Goal: Task Accomplishment & Management: Manage account settings

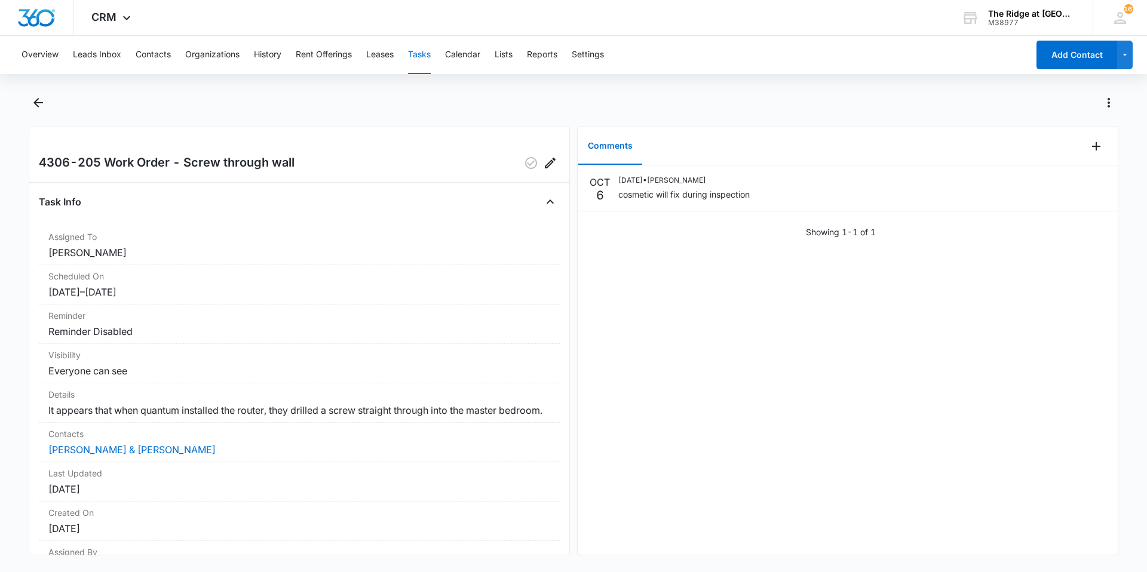
click at [1099, 154] on div at bounding box center [1102, 146] width 31 height 38
click at [1089, 148] on icon "Add Comment" at bounding box center [1096, 146] width 14 height 14
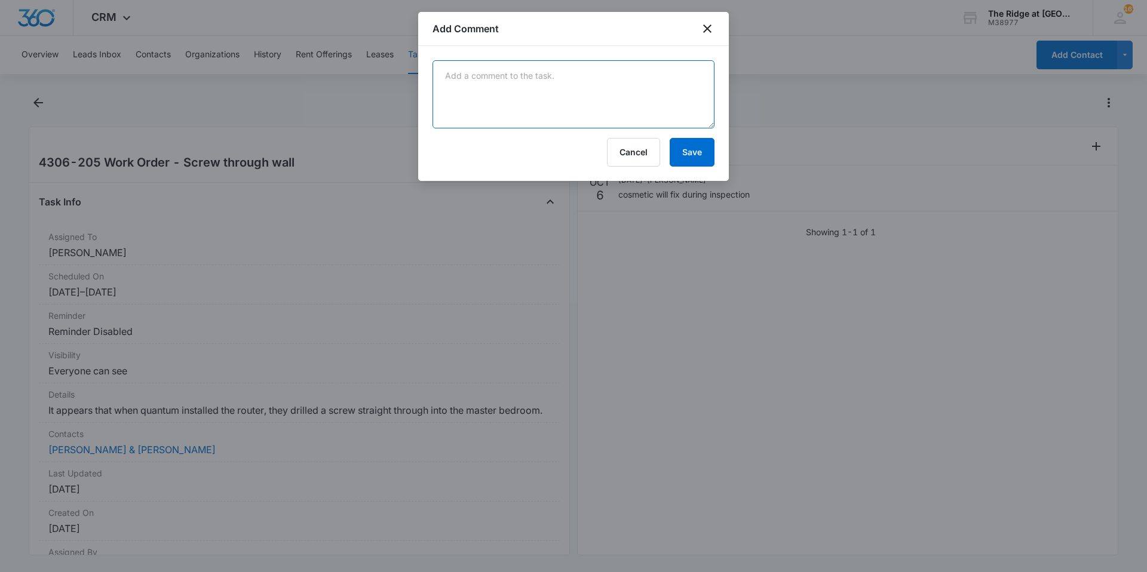
click at [548, 91] on textarea at bounding box center [574, 94] width 282 height 68
type textarea "fixed screw"
click at [704, 146] on button "Save" at bounding box center [692, 152] width 45 height 29
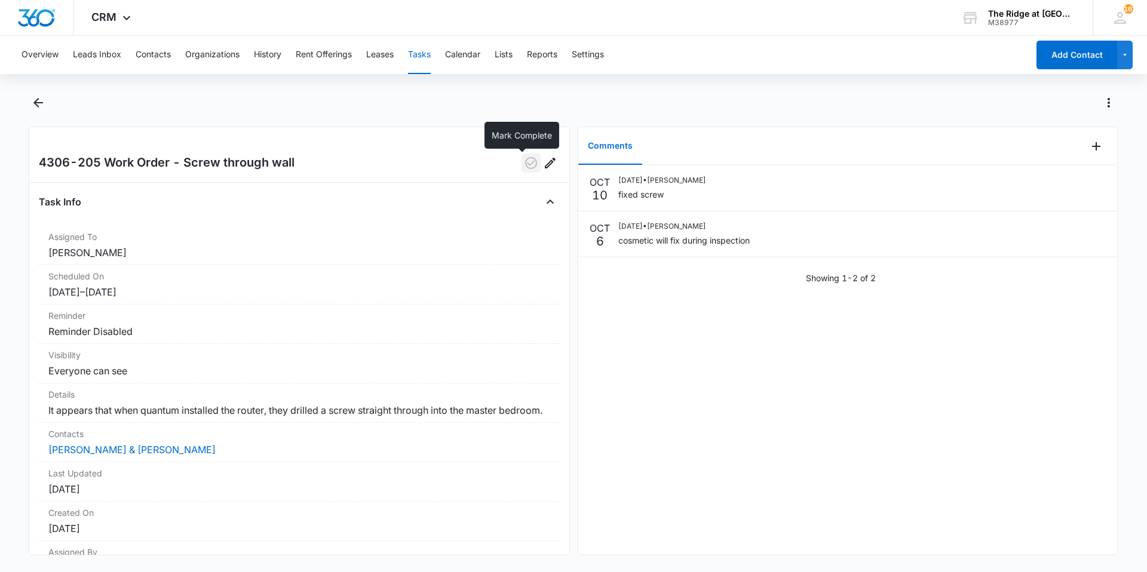
click at [524, 163] on icon "button" at bounding box center [531, 163] width 14 height 14
click at [41, 111] on button "Back" at bounding box center [38, 102] width 19 height 19
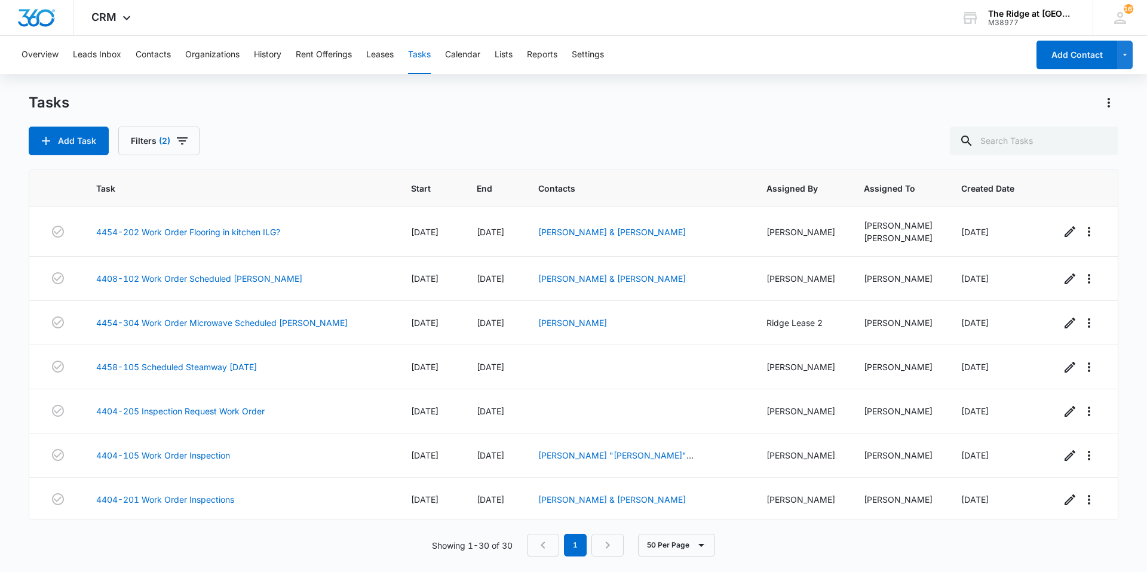
click at [513, 136] on div "Add Task Filters (2)" at bounding box center [574, 141] width 1090 height 29
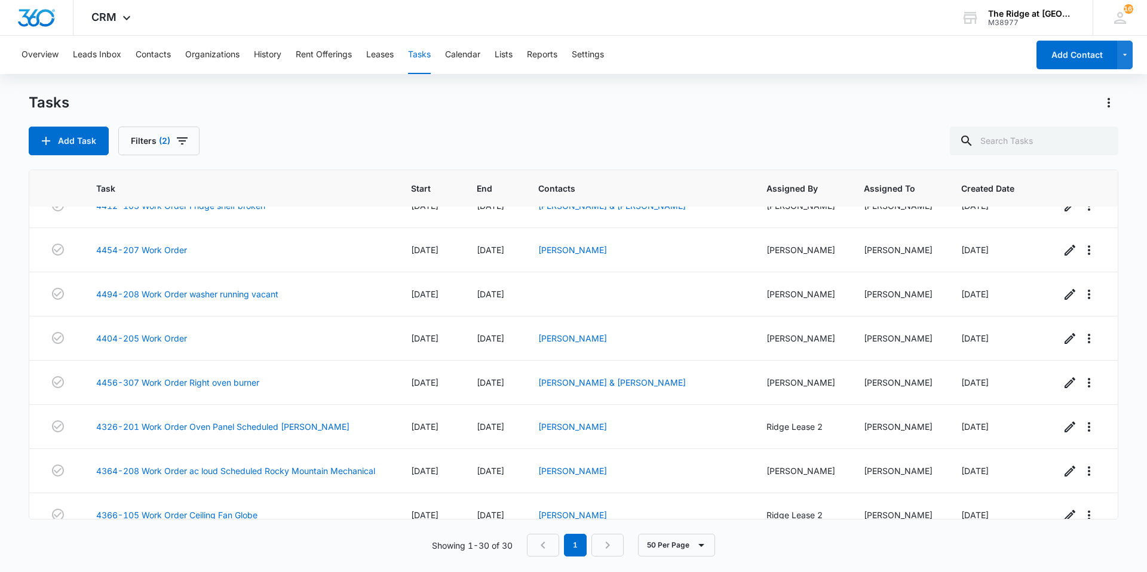
scroll to position [840, 0]
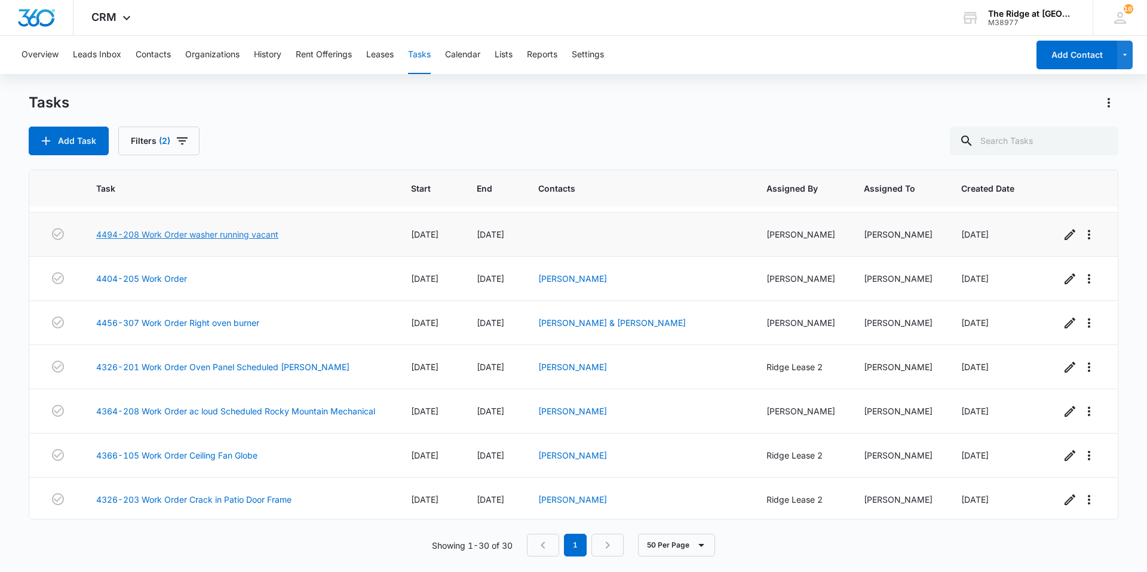
drag, startPoint x: 259, startPoint y: 239, endPoint x: 261, endPoint y: 247, distance: 8.0
click at [259, 239] on link "4494-208 Work Order washer running vacant" at bounding box center [187, 234] width 182 height 13
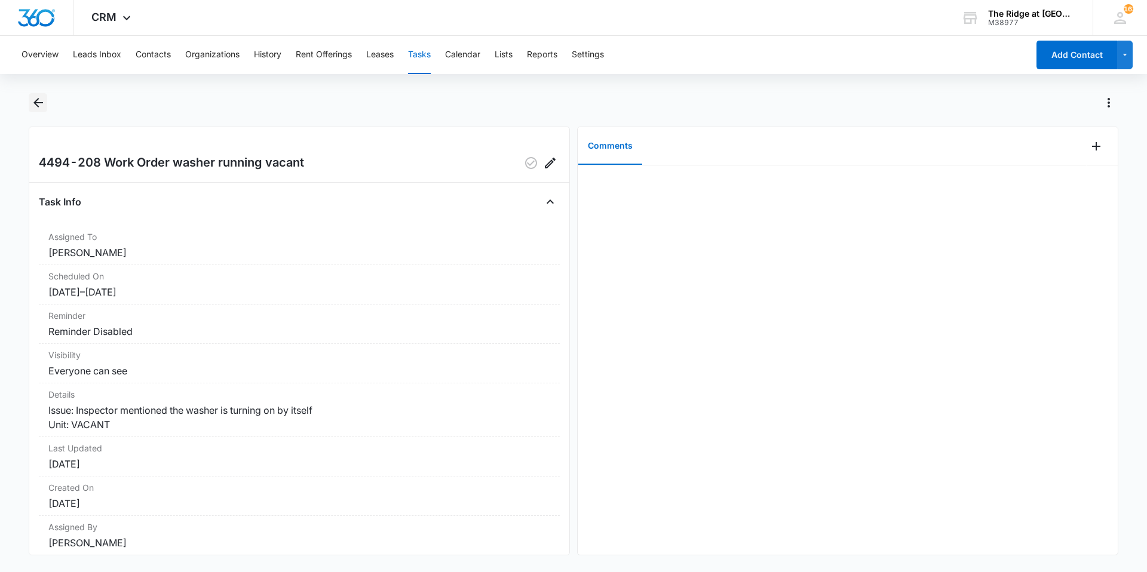
click at [31, 100] on icon "Back" at bounding box center [38, 103] width 14 height 14
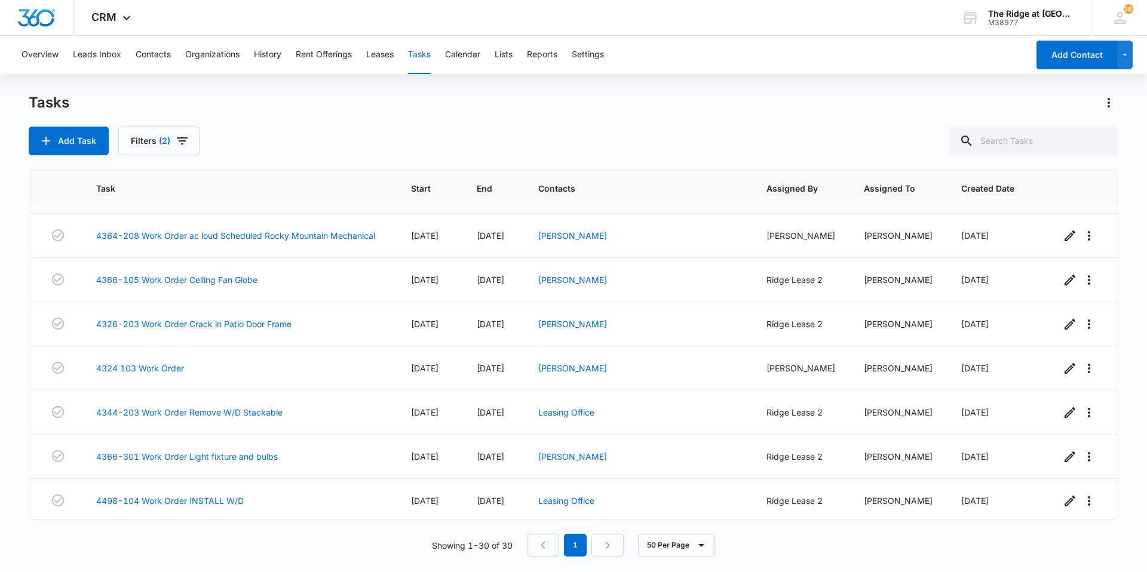
scroll to position [1019, 0]
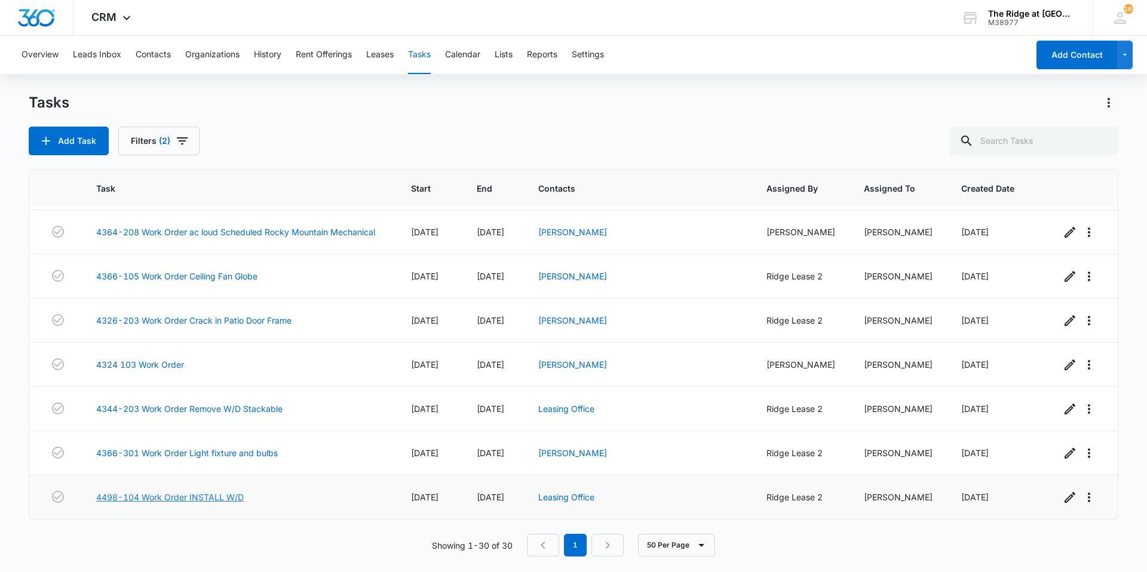
click at [108, 494] on link "4498-104 Work Order INSTALL W/D" at bounding box center [170, 497] width 148 height 13
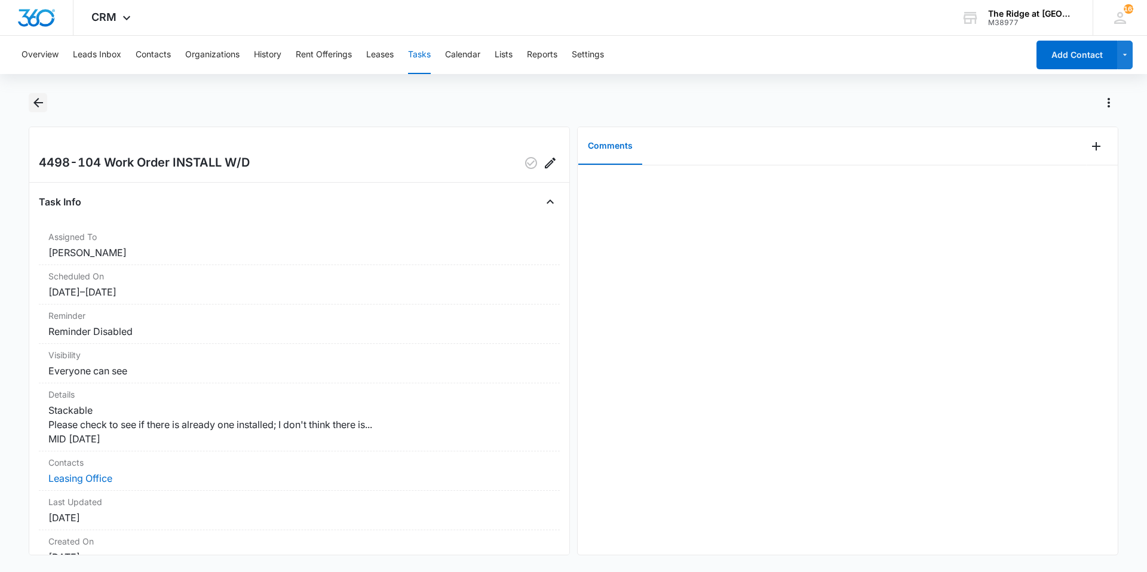
click at [35, 105] on icon "Back" at bounding box center [38, 103] width 10 height 10
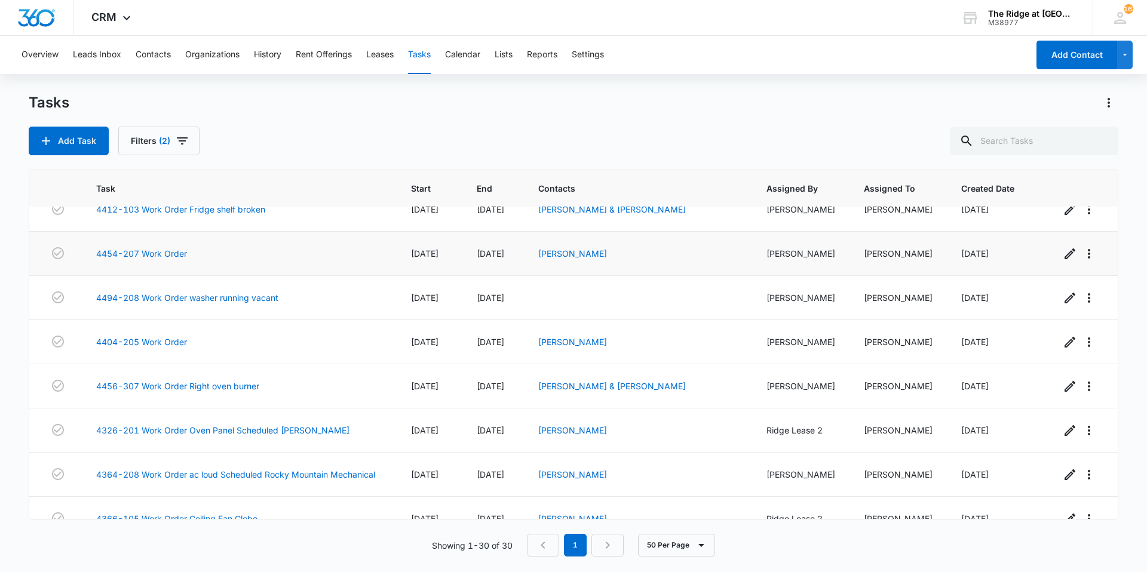
scroll to position [1019, 0]
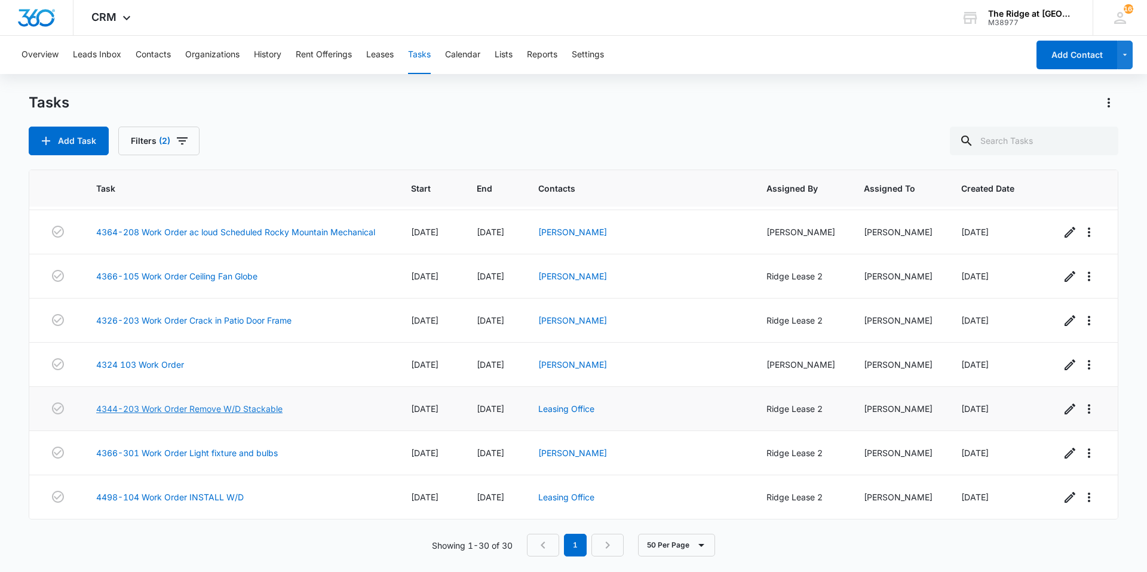
click at [256, 411] on link "4344-203 Work Order Remove W/D Stackable" at bounding box center [189, 409] width 186 height 13
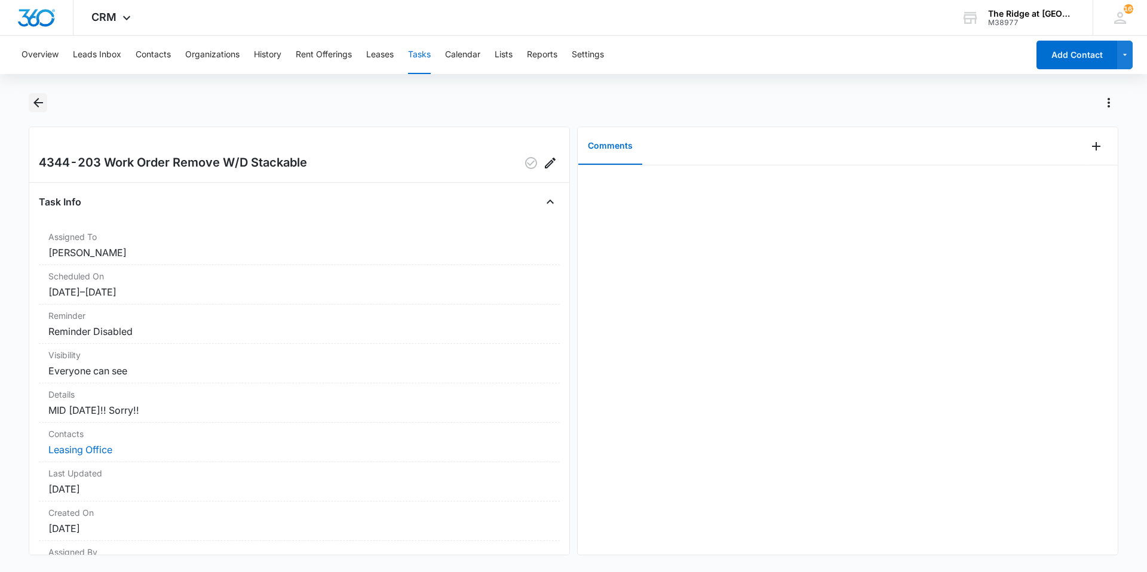
click at [35, 103] on icon "Back" at bounding box center [38, 103] width 10 height 10
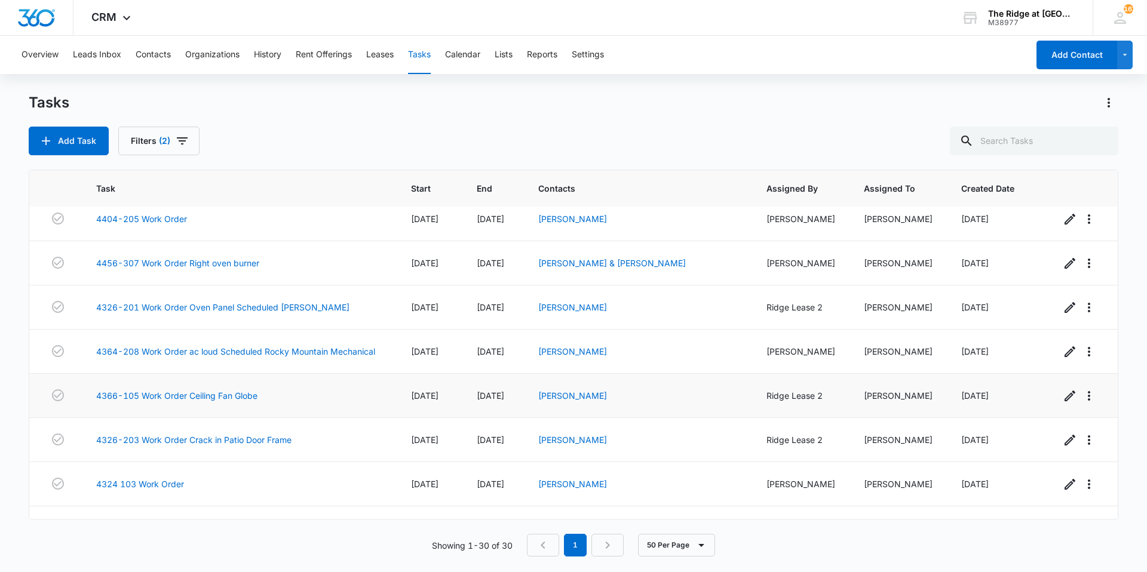
scroll to position [1019, 0]
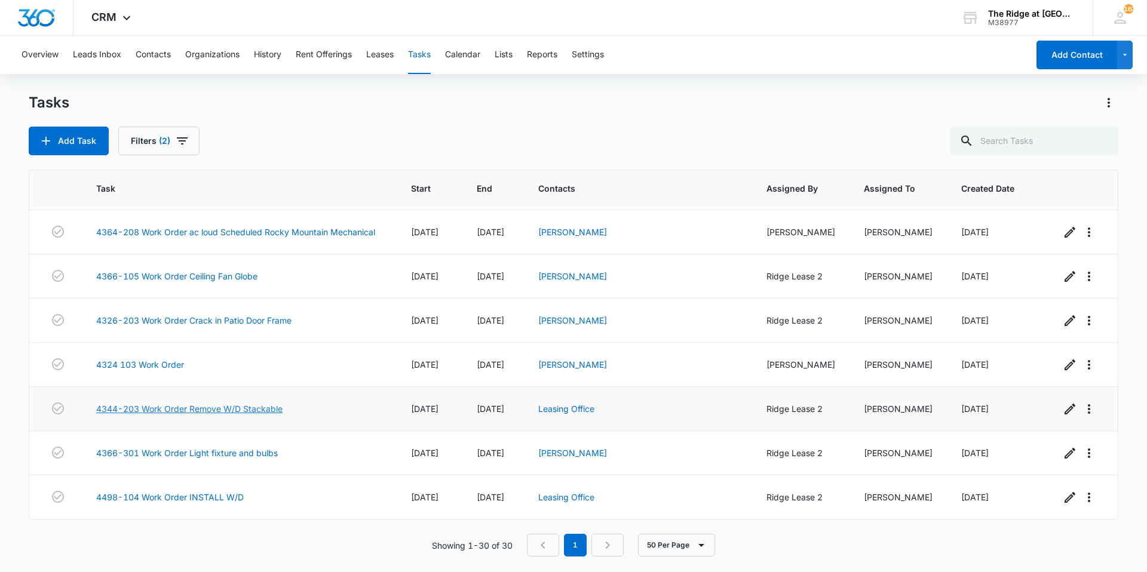
click at [201, 407] on link "4344-203 Work Order Remove W/D Stackable" at bounding box center [189, 409] width 186 height 13
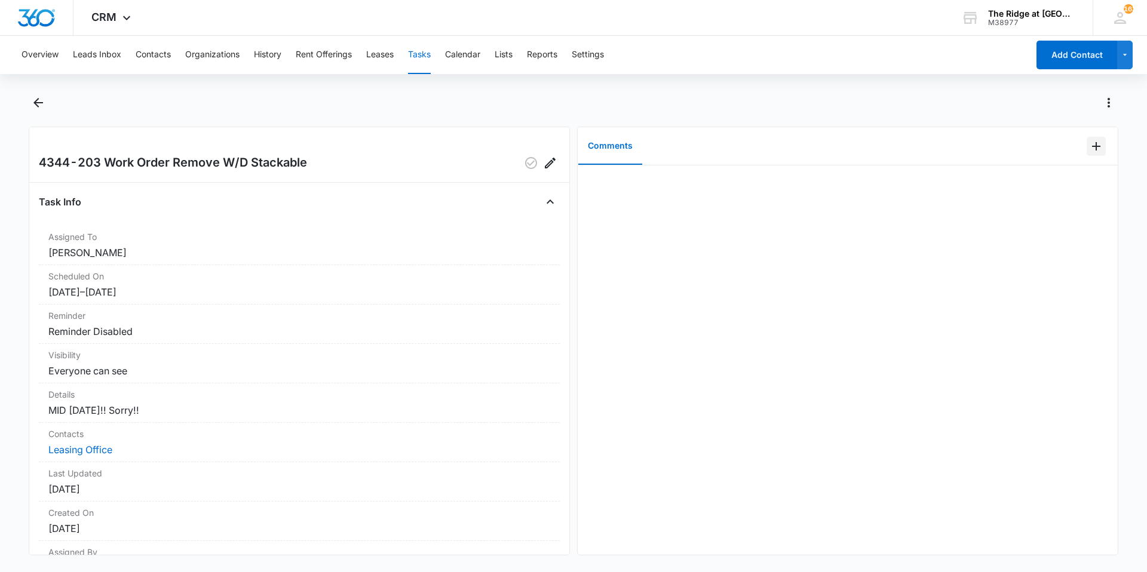
click at [1092, 146] on icon "Add Comment" at bounding box center [1096, 146] width 14 height 14
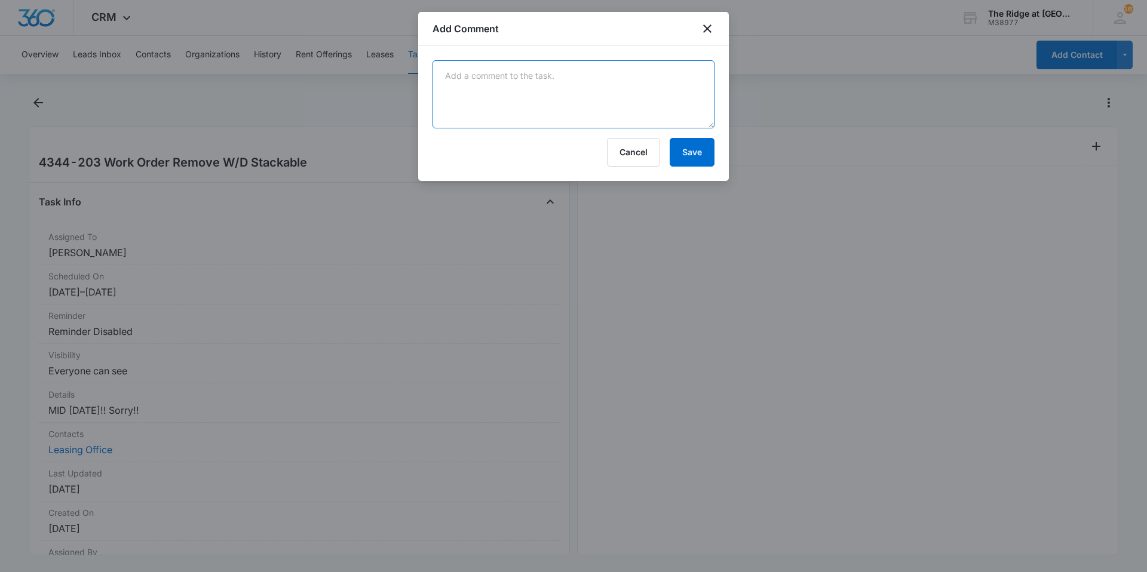
click at [456, 85] on textarea at bounding box center [574, 94] width 282 height 68
type textarea "removed w/d stackable"
click at [706, 154] on button "Save" at bounding box center [692, 152] width 45 height 29
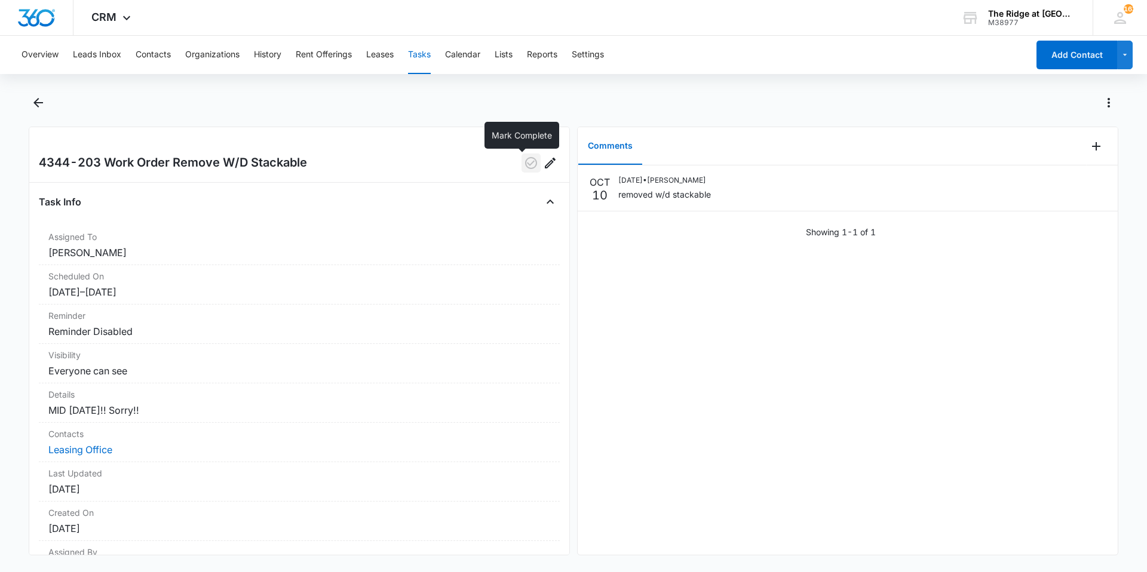
click at [525, 166] on icon "button" at bounding box center [531, 163] width 14 height 14
click at [14, 118] on main "4344-203 Work Order Remove W/D Stackable Task Info Assigned To Ricardo Marin Sc…" at bounding box center [573, 331] width 1147 height 477
click at [42, 104] on icon "Back" at bounding box center [38, 103] width 14 height 14
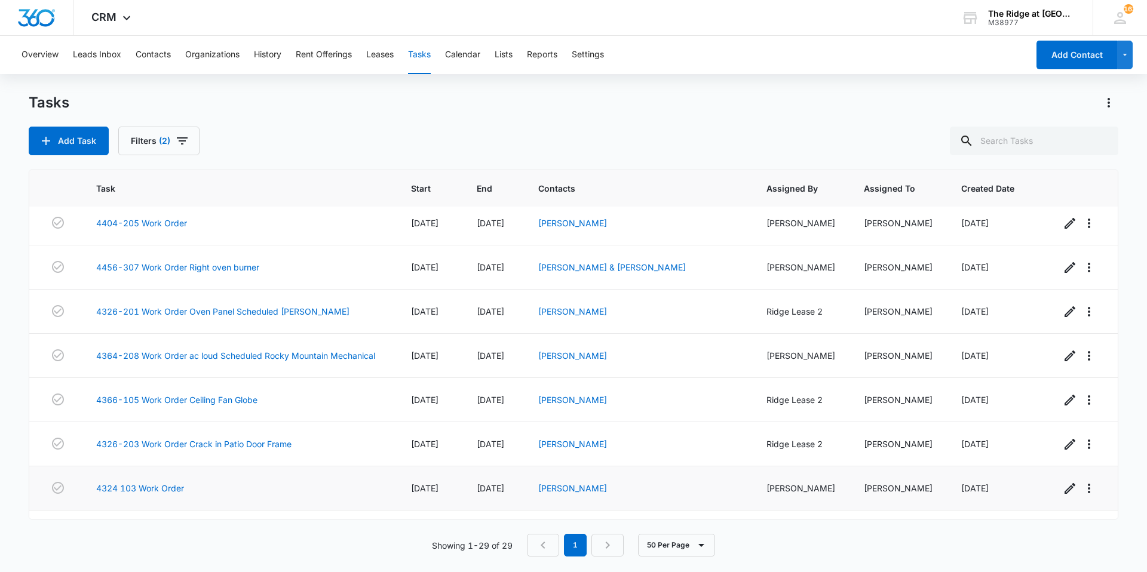
scroll to position [975, 0]
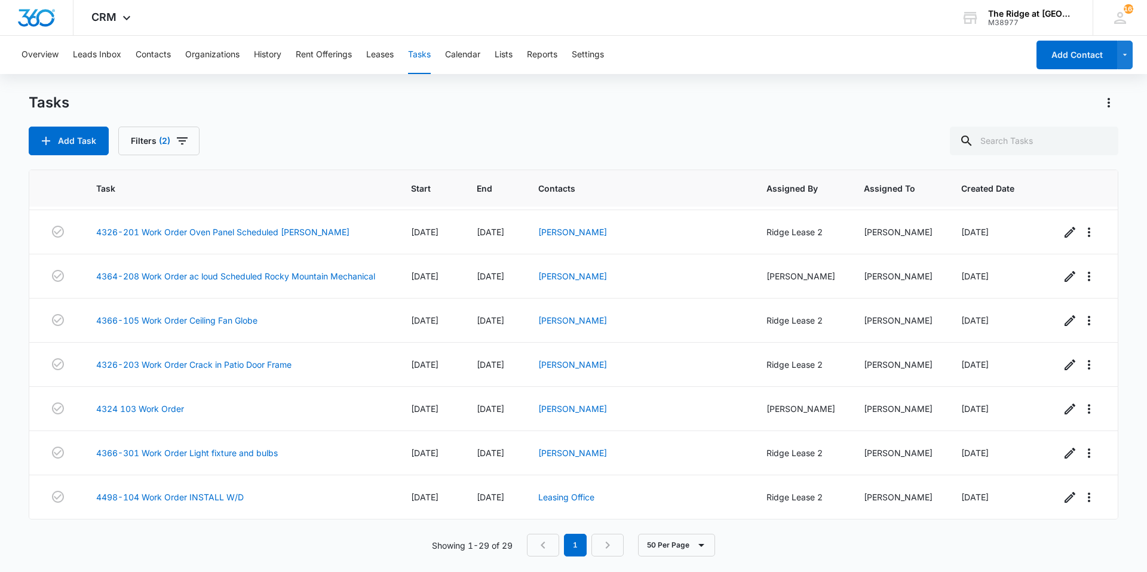
drag, startPoint x: 250, startPoint y: 391, endPoint x: 231, endPoint y: 102, distance: 289.8
click at [231, 102] on div "Tasks" at bounding box center [574, 102] width 1090 height 19
click at [157, 494] on link "4498-104 Work Order INSTALL W/D" at bounding box center [170, 497] width 148 height 13
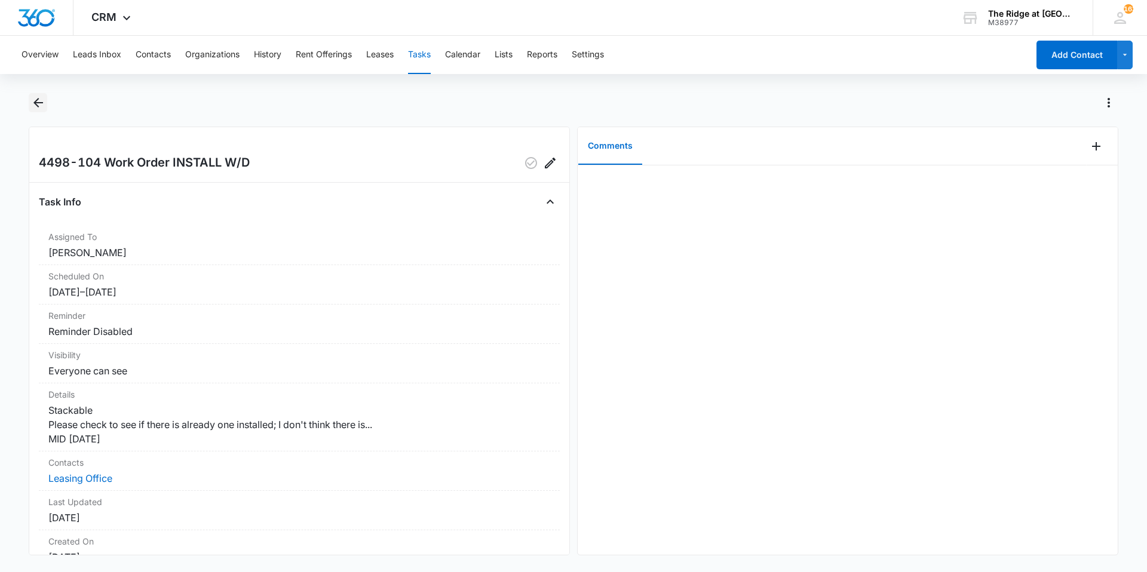
click at [42, 102] on icon "Back" at bounding box center [38, 103] width 14 height 14
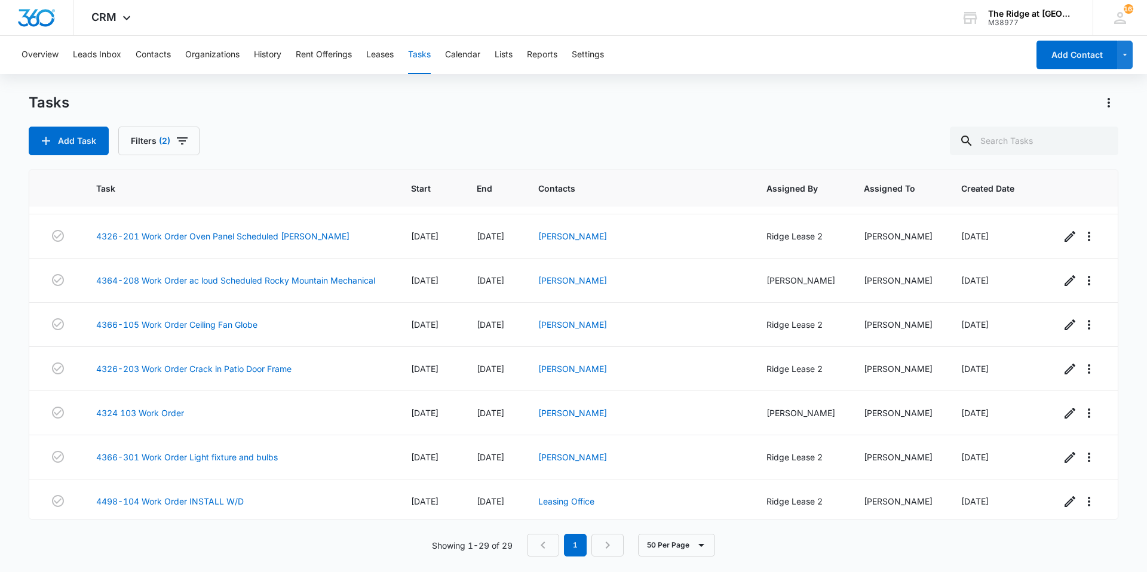
scroll to position [975, 0]
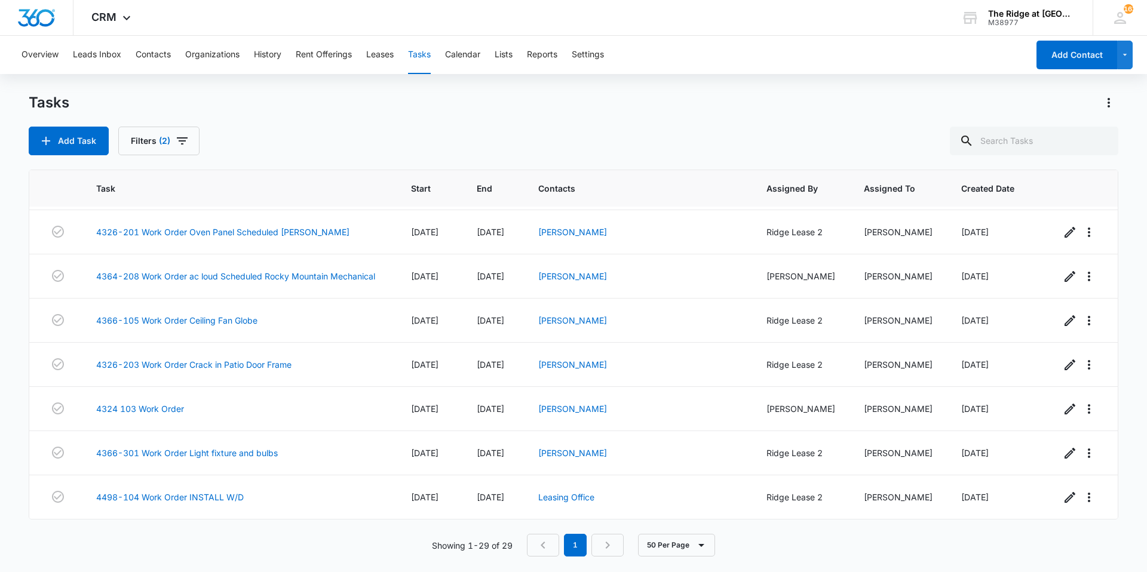
click at [325, 130] on div "Add Task Filters (2)" at bounding box center [574, 141] width 1090 height 29
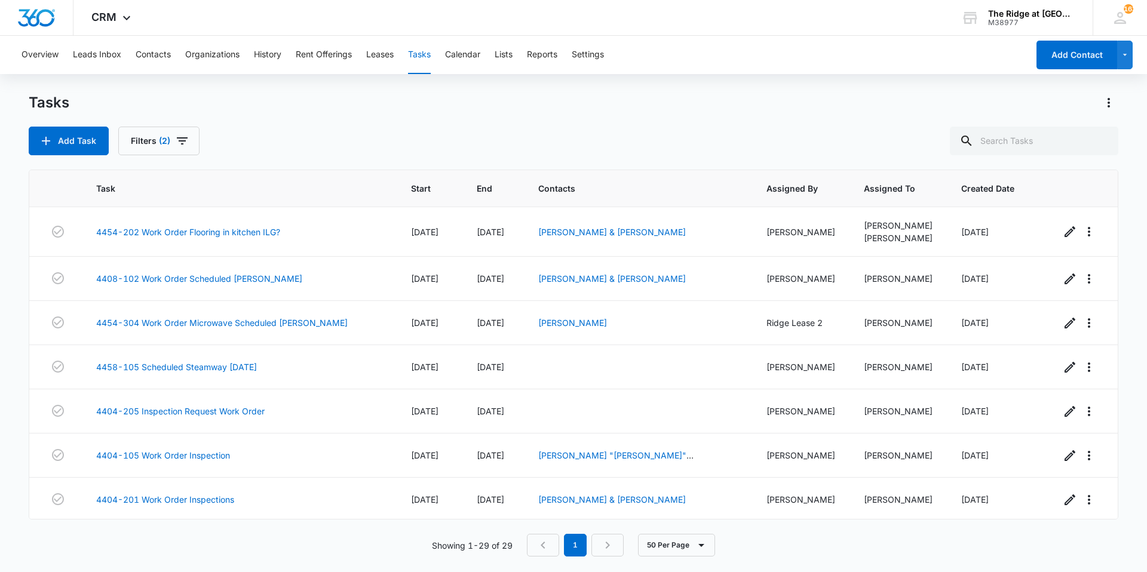
click at [454, 136] on div "Add Task Filters (2)" at bounding box center [574, 141] width 1090 height 29
